Goal: Download file/media

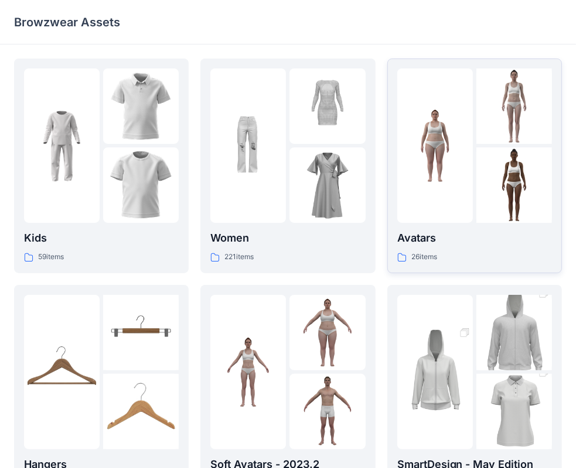
click at [424, 237] on p "Avatars" at bounding box center [474, 238] width 155 height 16
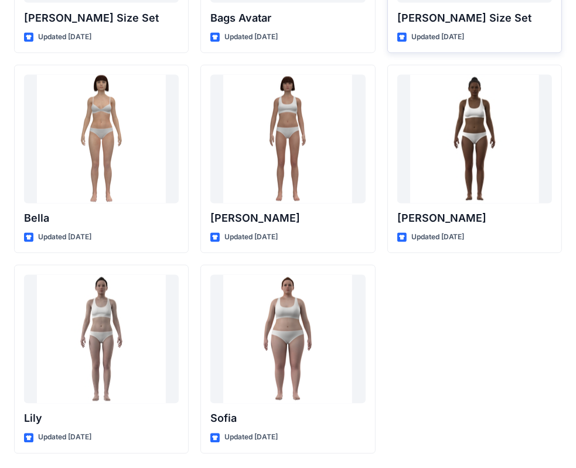
scroll to position [1105, 0]
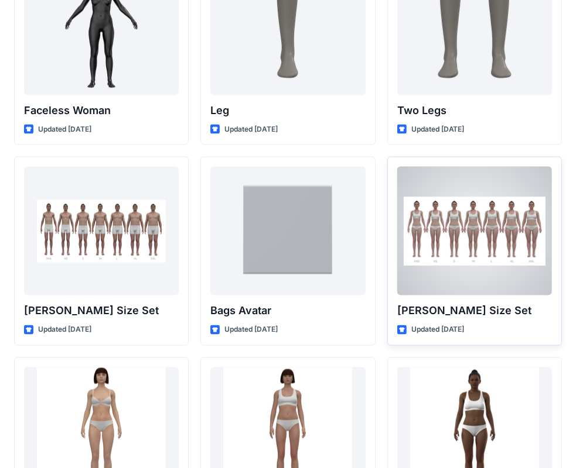
click at [429, 307] on p "[PERSON_NAME] Size Set" at bounding box center [474, 311] width 155 height 16
click at [454, 248] on div at bounding box center [474, 231] width 155 height 129
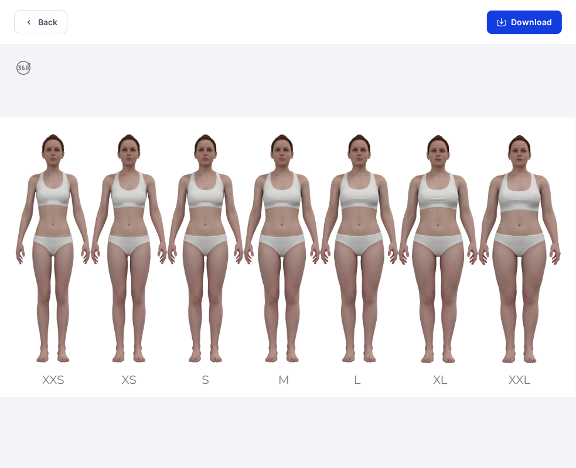
click at [529, 26] on button "Download" at bounding box center [524, 22] width 75 height 23
click at [29, 24] on icon "button" at bounding box center [28, 22] width 9 height 9
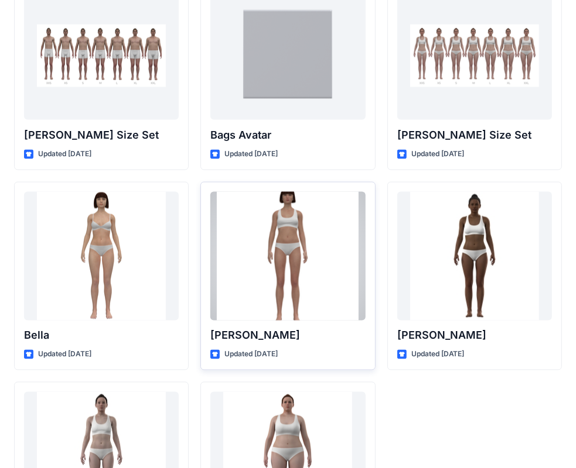
scroll to position [1280, 0]
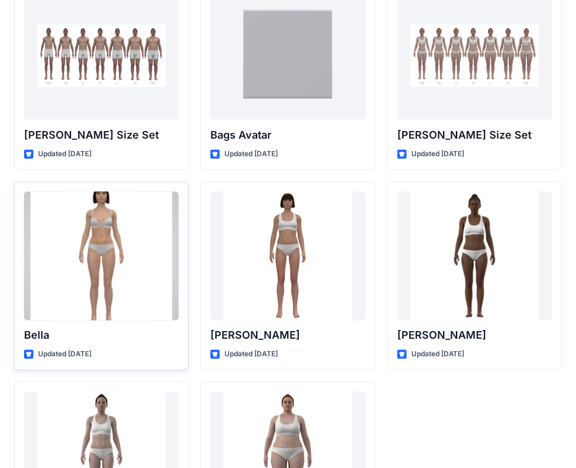
click at [119, 276] on div at bounding box center [101, 256] width 155 height 129
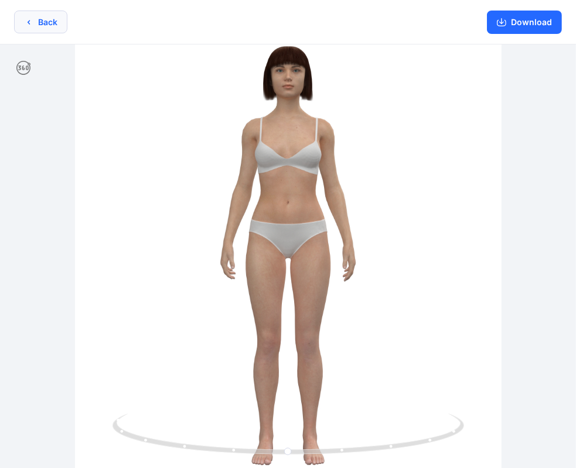
click at [22, 19] on button "Back" at bounding box center [40, 22] width 53 height 23
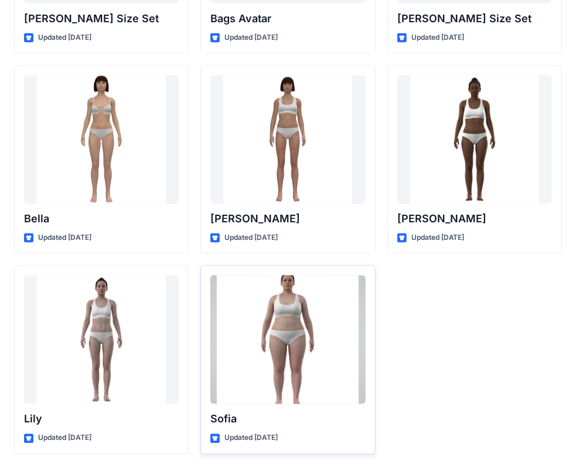
scroll to position [1398, 0]
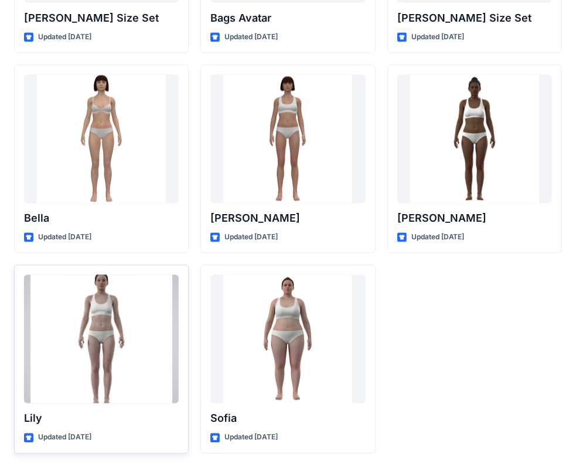
click at [104, 326] on div at bounding box center [101, 339] width 155 height 129
